Goal: Task Accomplishment & Management: Use online tool/utility

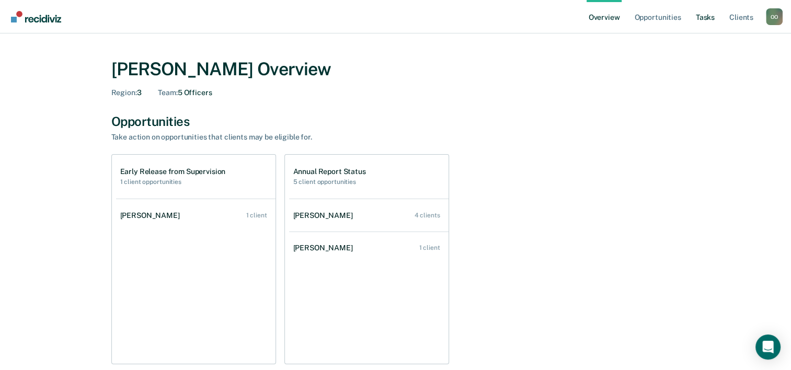
click at [702, 15] on link "Tasks" at bounding box center [705, 16] width 23 height 33
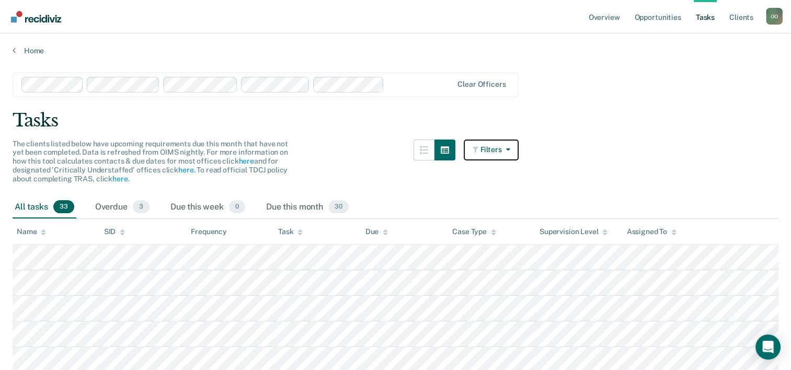
click at [499, 148] on button "Filters" at bounding box center [491, 150] width 55 height 21
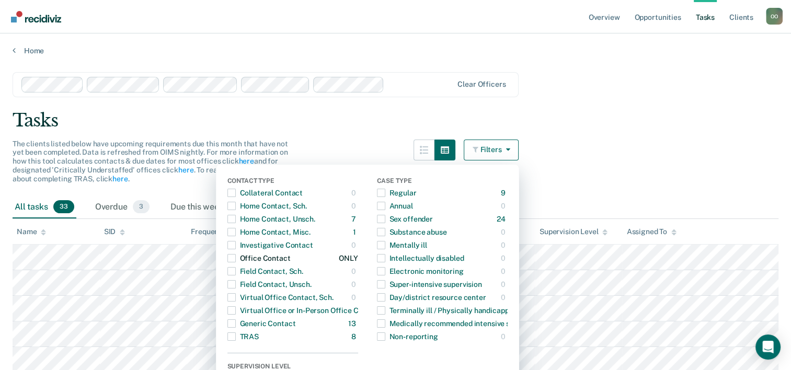
click at [236, 258] on span "button" at bounding box center [231, 258] width 8 height 8
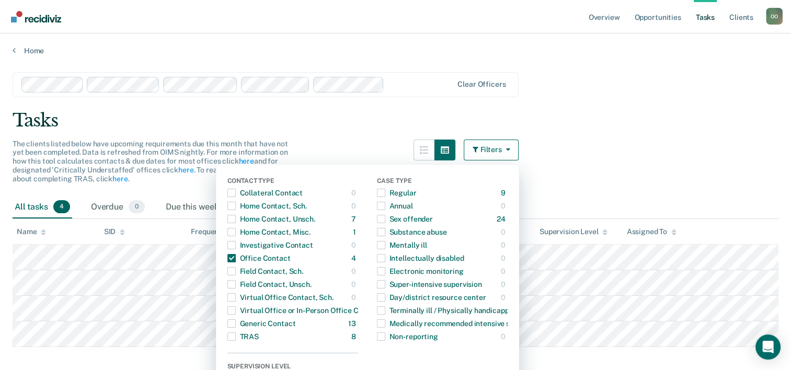
click at [671, 119] on div "Tasks" at bounding box center [396, 120] width 766 height 21
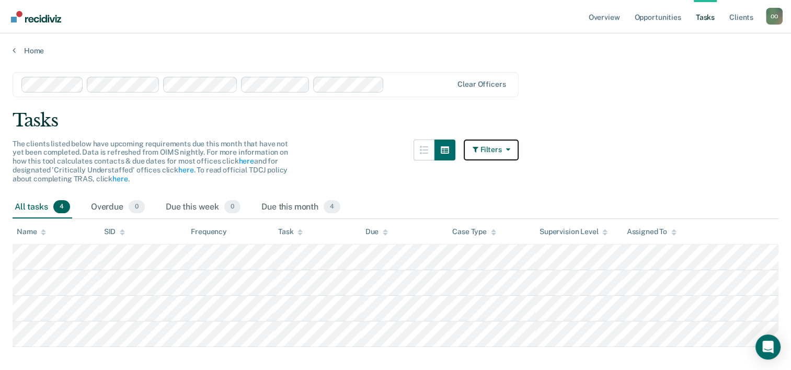
click at [491, 153] on button "Filters" at bounding box center [491, 150] width 55 height 21
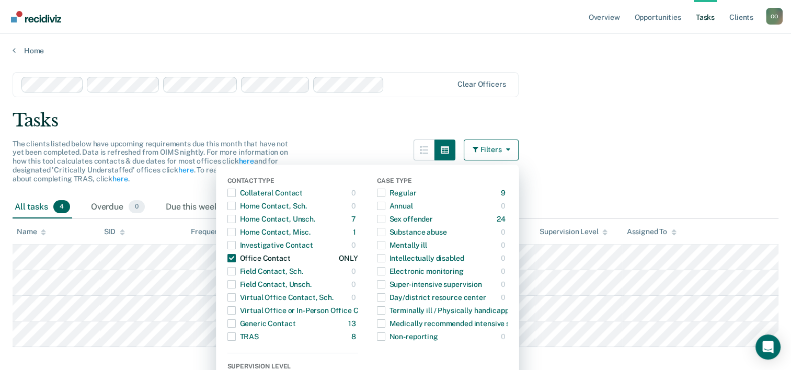
click at [236, 256] on span "button" at bounding box center [231, 258] width 8 height 8
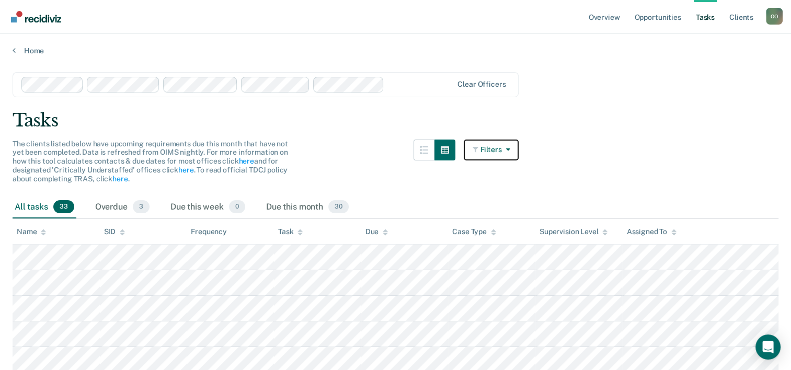
click at [499, 150] on button "Filters" at bounding box center [491, 150] width 55 height 21
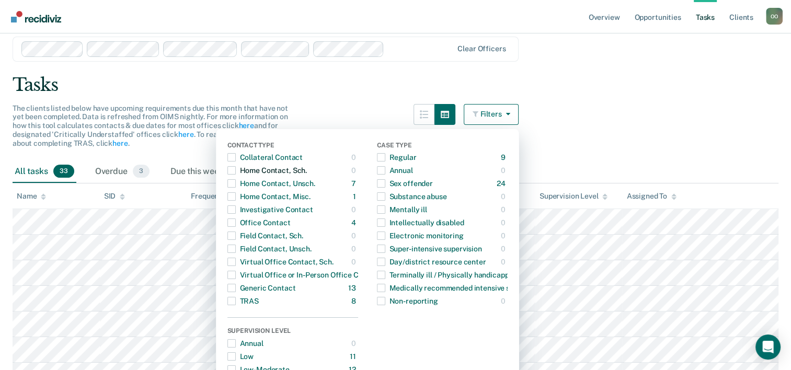
scroll to position [105, 0]
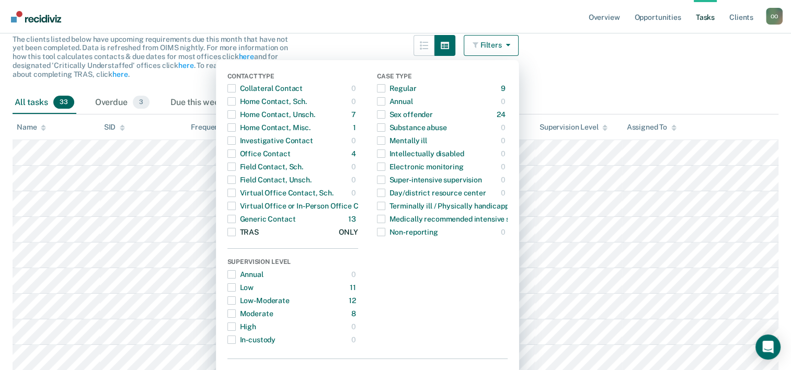
click at [236, 232] on span "button" at bounding box center [231, 232] width 8 height 8
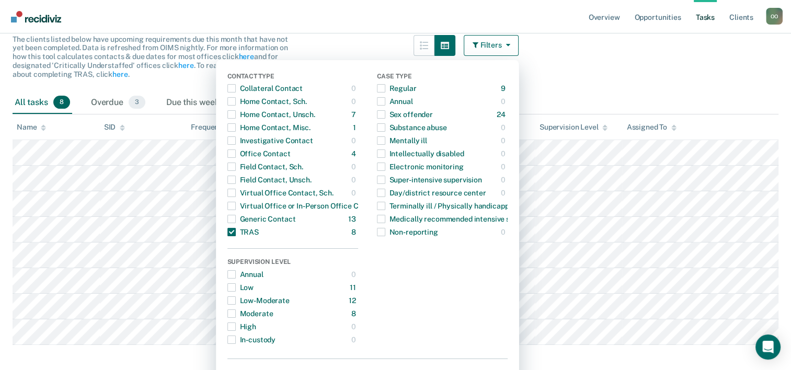
click at [674, 129] on icon at bounding box center [673, 129] width 5 height 3
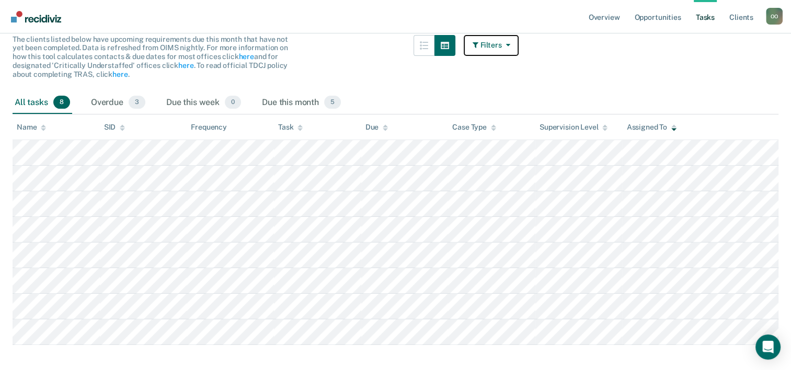
click at [510, 42] on icon "button" at bounding box center [505, 44] width 8 height 7
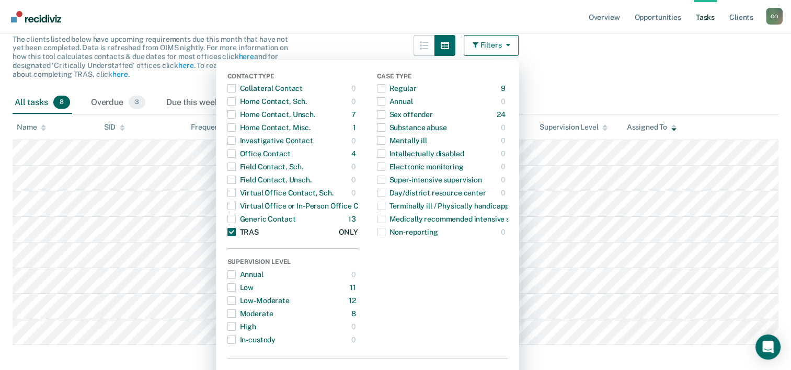
click at [234, 230] on span "button" at bounding box center [231, 232] width 8 height 8
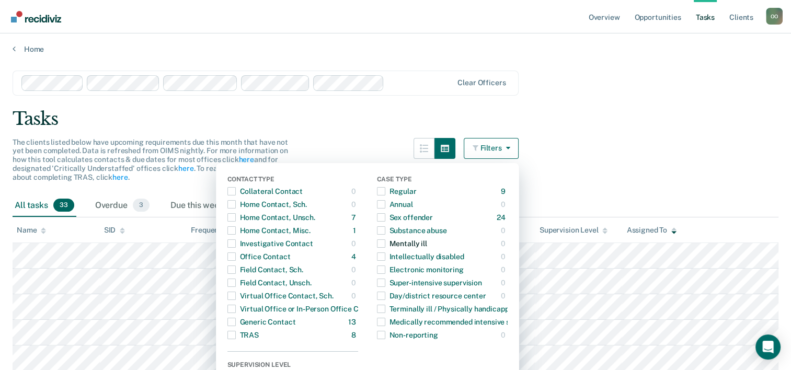
scroll to position [0, 0]
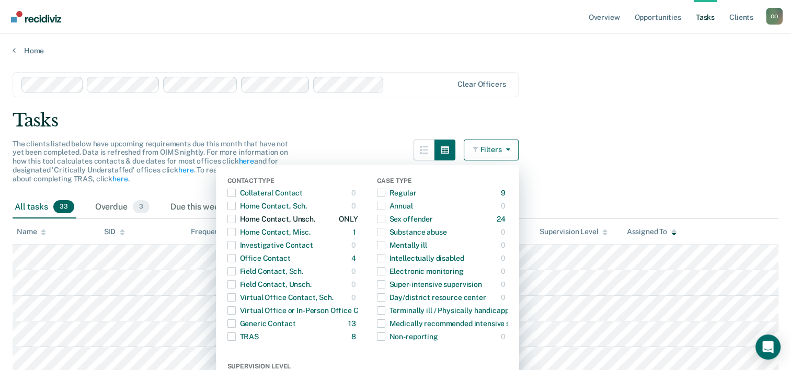
click at [236, 219] on span "button" at bounding box center [231, 219] width 8 height 8
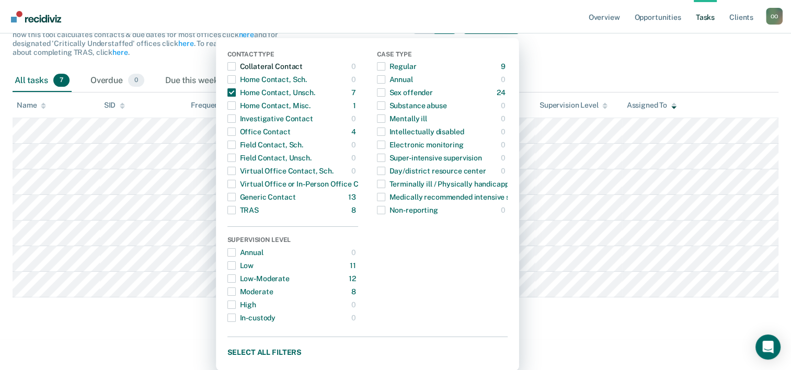
scroll to position [127, 0]
click at [236, 133] on span "button" at bounding box center [231, 131] width 8 height 8
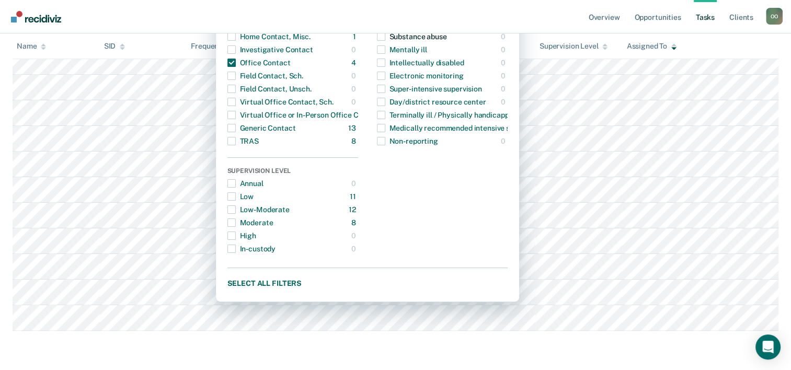
scroll to position [197, 0]
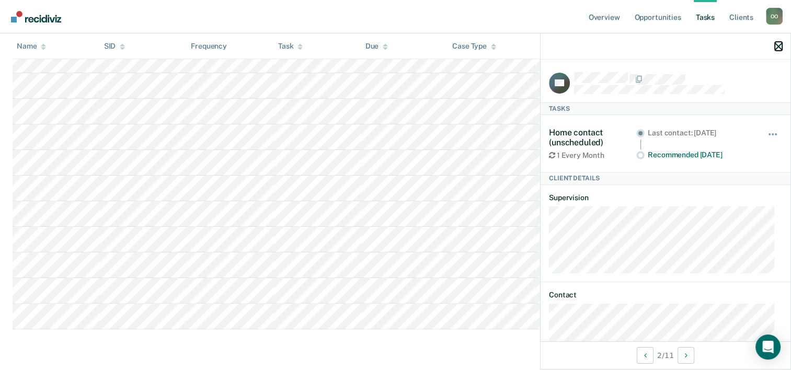
drag, startPoint x: 778, startPoint y: 46, endPoint x: 718, endPoint y: 47, distance: 60.1
click at [778, 47] on icon "button" at bounding box center [778, 46] width 7 height 7
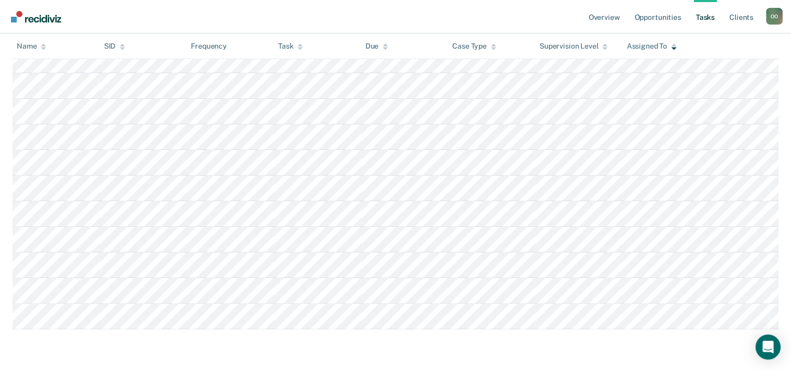
scroll to position [0, 0]
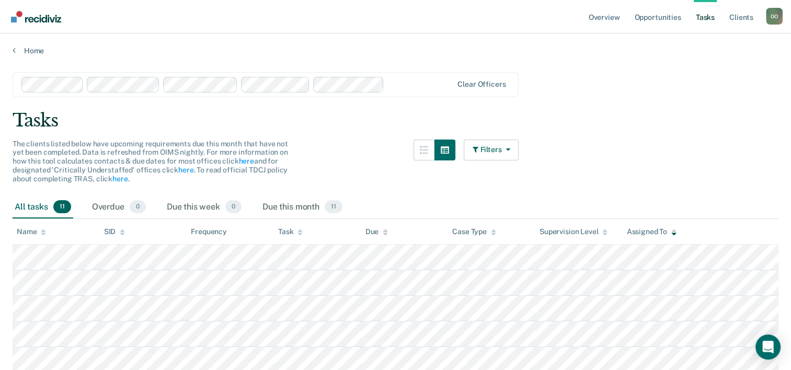
click at [637, 124] on div "Tasks" at bounding box center [396, 120] width 766 height 21
click at [769, 15] on div "O O" at bounding box center [774, 16] width 17 height 17
click at [705, 70] on link "Log Out" at bounding box center [732, 68] width 84 height 9
